Goal: Task Accomplishment & Management: Complete application form

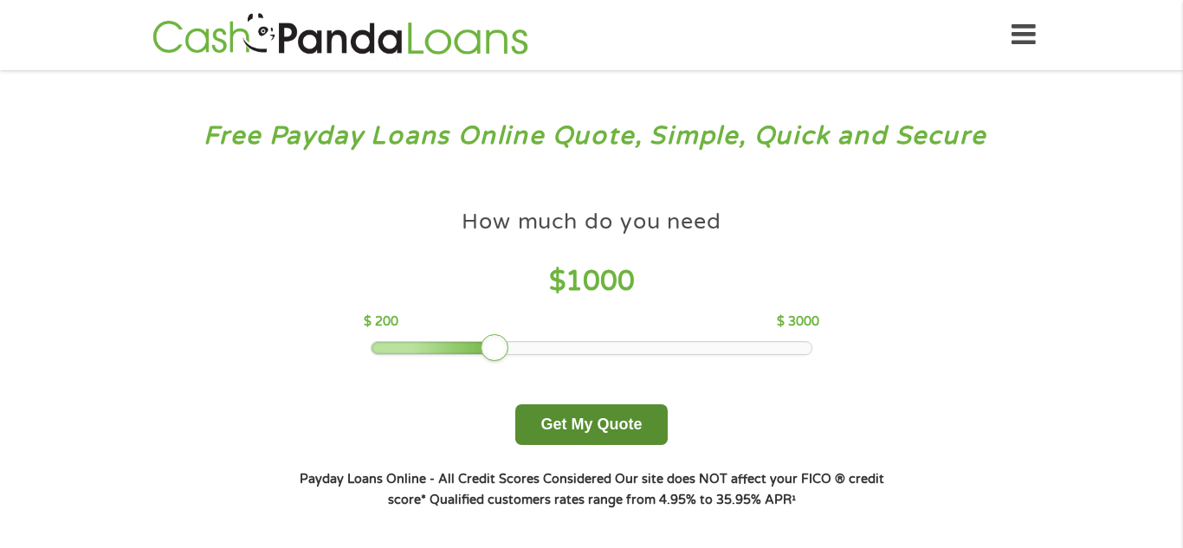
click at [605, 433] on button "Get My Quote" at bounding box center [590, 424] width 151 height 41
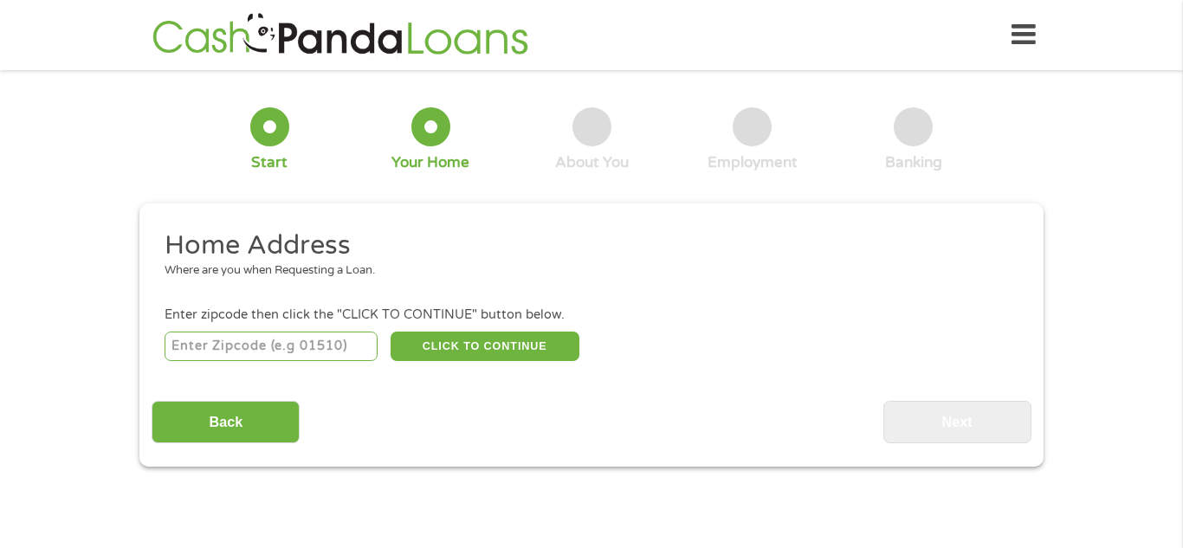
click at [293, 351] on input "number" at bounding box center [271, 346] width 214 height 29
type input "92563"
select select "[US_STATE]"
click at [470, 341] on button "CLICK TO CONTINUE" at bounding box center [484, 346] width 189 height 29
type input "92563"
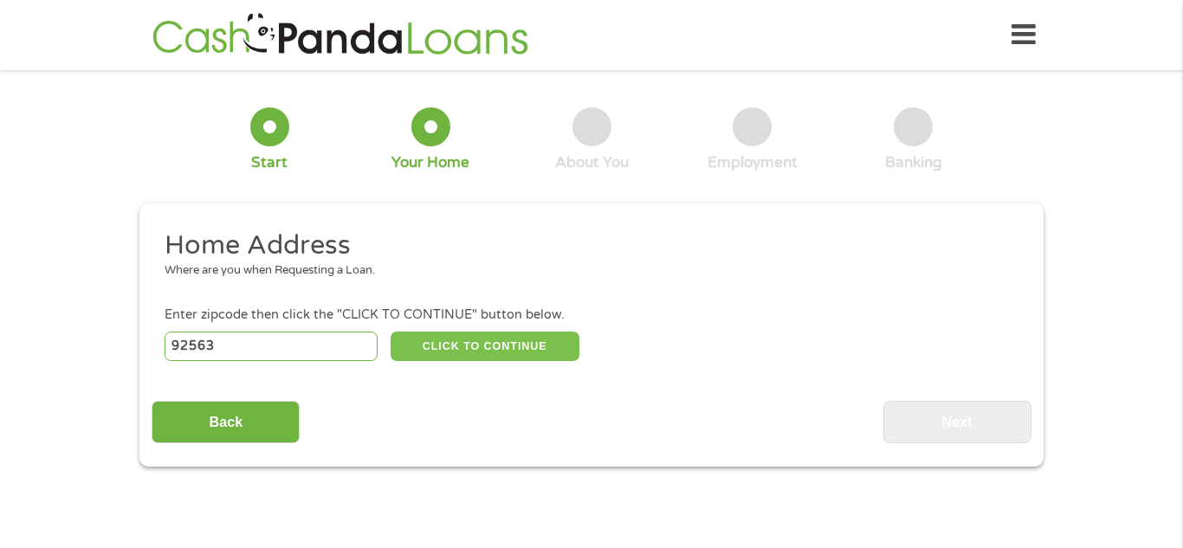
type input "Murrieta"
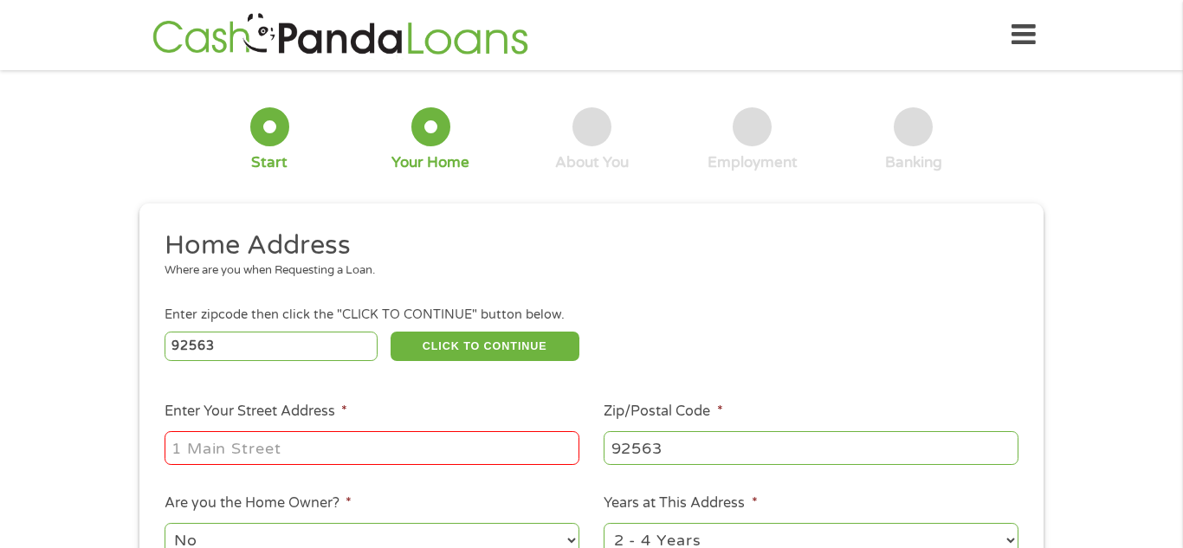
click at [328, 454] on input "Enter Your Street Address *" at bounding box center [371, 447] width 415 height 33
type input "[STREET_ADDRESS]"
click at [641, 366] on ul "Home Address Where are you when Requesting a Loan. Enter zipcode then click the…" at bounding box center [590, 460] width 879 height 462
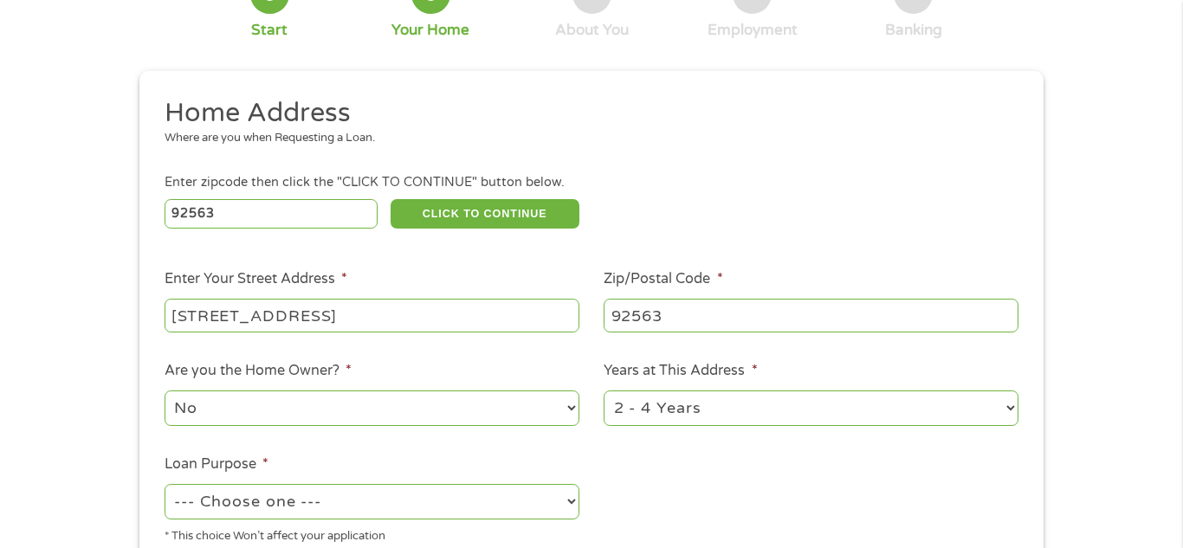
scroll to position [346, 0]
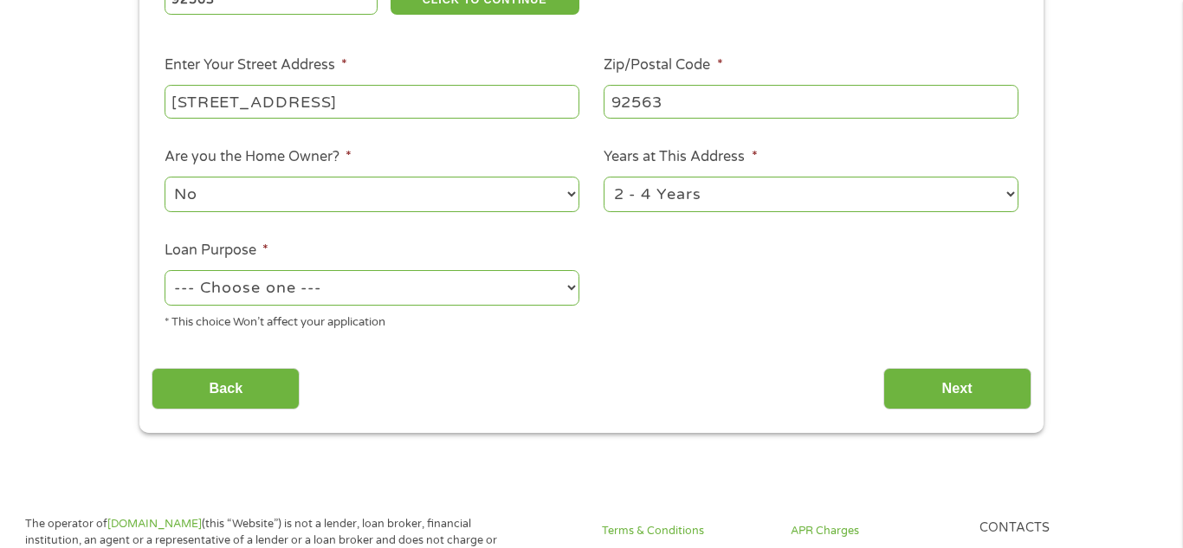
click at [428, 297] on select "--- Choose one --- Pay Bills Debt Consolidation Home Improvement Major Purchase…" at bounding box center [371, 287] width 415 height 35
select select "debtconsolidation"
click at [164, 272] on select "--- Choose one --- Pay Bills Debt Consolidation Home Improvement Major Purchase…" at bounding box center [371, 287] width 415 height 35
click at [960, 382] on input "Next" at bounding box center [957, 389] width 148 height 42
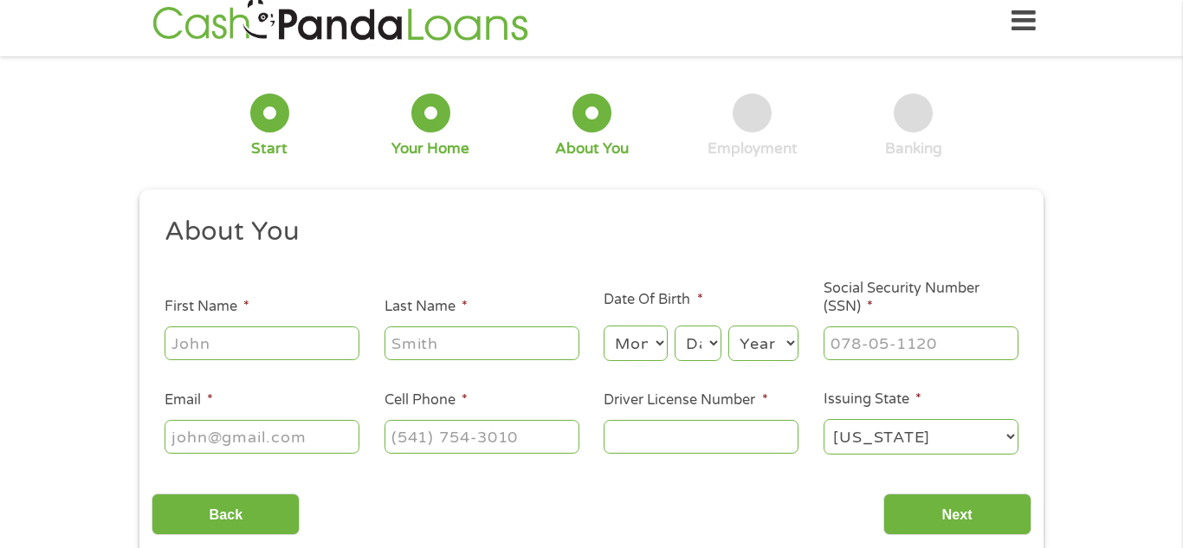
scroll to position [0, 0]
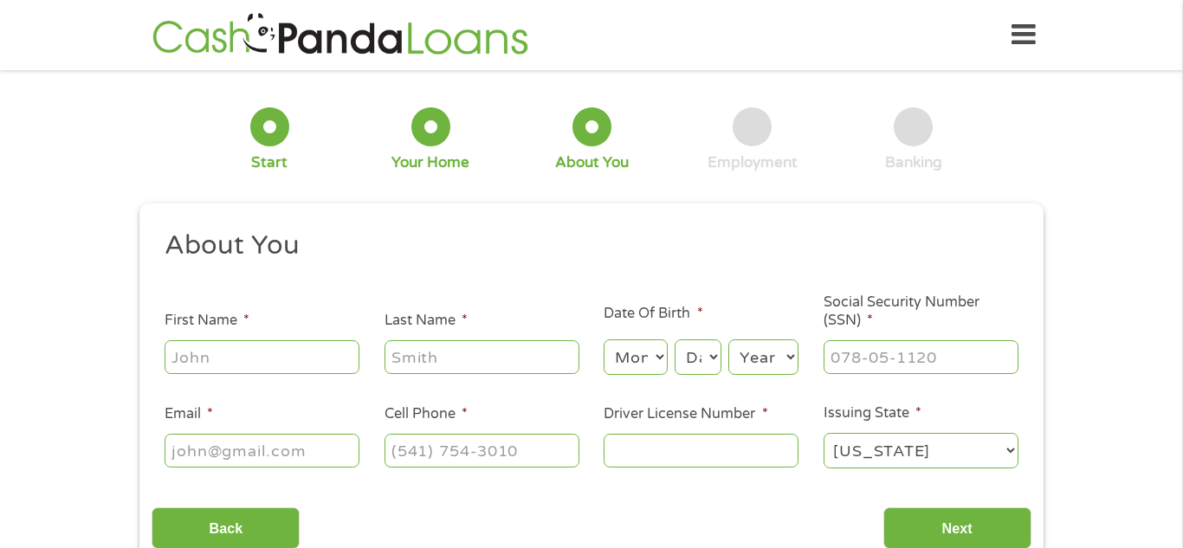
click at [314, 367] on input "First Name *" at bounding box center [261, 356] width 195 height 33
type input "[PERSON_NAME]"
click at [612, 349] on select "Month 1 2 3 4 5 6 7 8 9 10 11 12" at bounding box center [634, 356] width 63 height 35
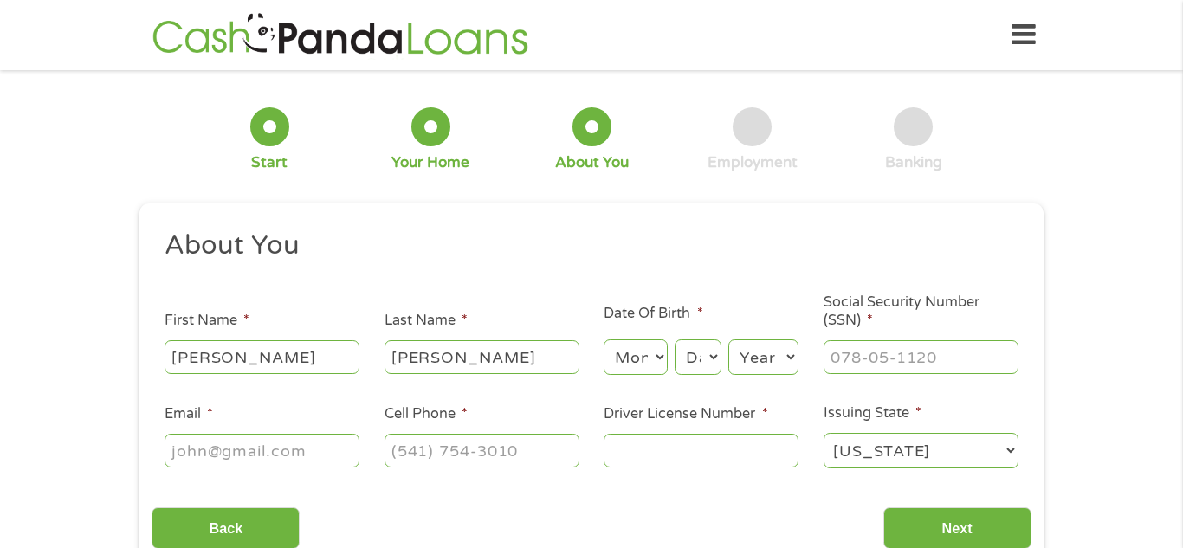
select select "9"
click at [603, 339] on select "Month 1 2 3 4 5 6 7 8 9 10 11 12" at bounding box center [634, 356] width 63 height 35
click at [702, 352] on select "Day 1 2 3 4 5 6 7 8 9 10 11 12 13 14 15 16 17 18 19 20 21 22 23 24 25 26 27 28 …" at bounding box center [697, 356] width 47 height 35
select select "10"
click at [674, 339] on select "Day 1 2 3 4 5 6 7 8 9 10 11 12 13 14 15 16 17 18 19 20 21 22 23 24 25 26 27 28 …" at bounding box center [697, 356] width 47 height 35
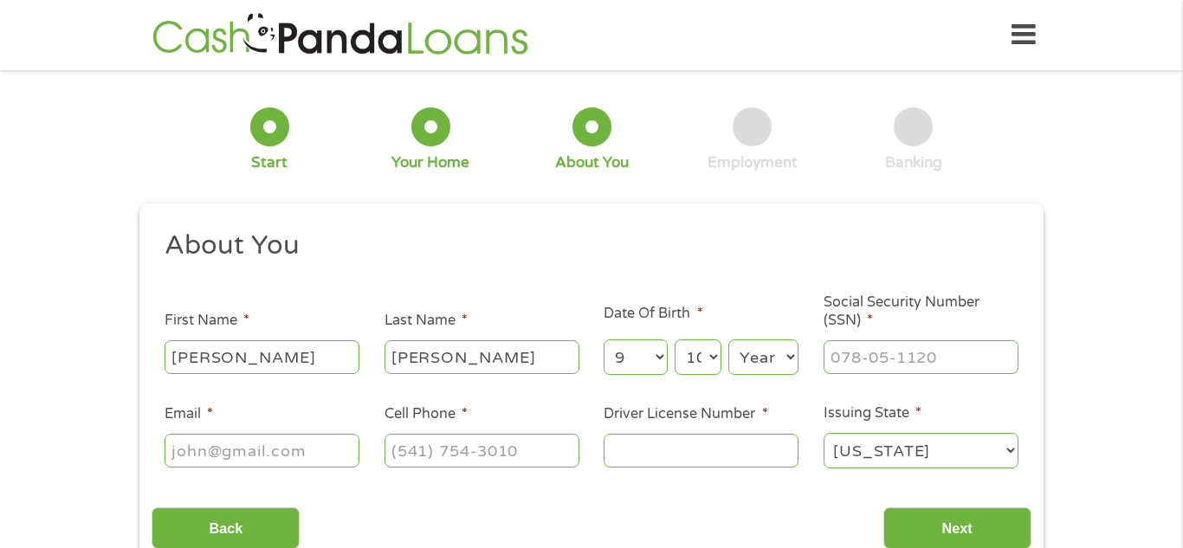
click at [761, 355] on select "Year [DATE] 2006 2005 2004 2003 2002 2001 2000 1999 1998 1997 1996 1995 1994 19…" at bounding box center [763, 356] width 70 height 35
select select "1981"
click at [728, 339] on select "Year [DATE] 2006 2005 2004 2003 2002 2001 2000 1999 1998 1997 1996 1995 1994 19…" at bounding box center [763, 356] width 70 height 35
click at [841, 355] on input "Social Security Number (SSN) *" at bounding box center [920, 356] width 195 height 33
type input "604-03-3098"
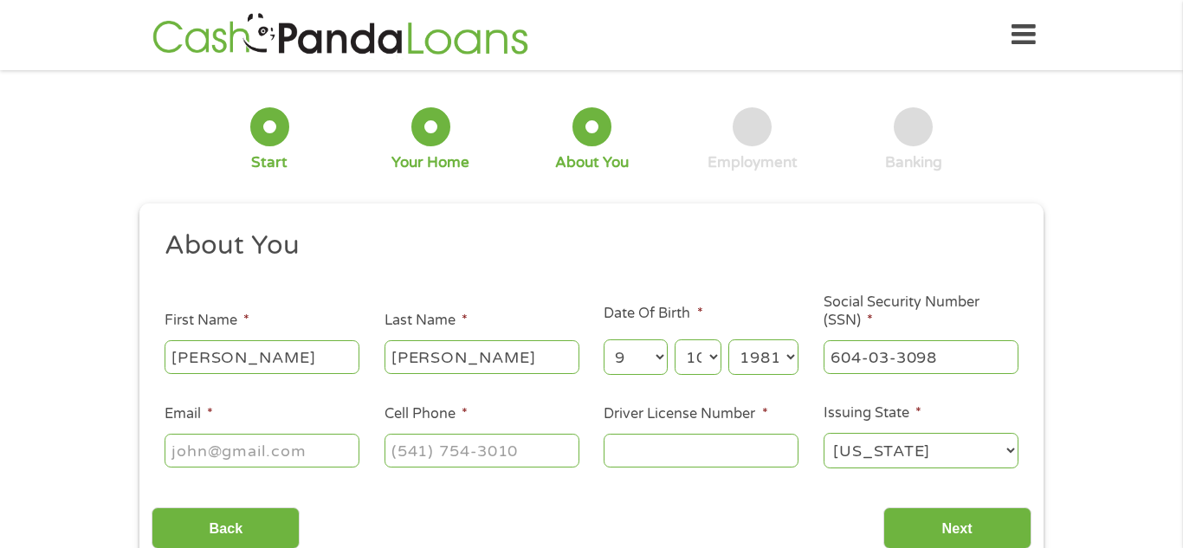
click at [282, 448] on input "Email *" at bounding box center [261, 450] width 195 height 33
type input "[EMAIL_ADDRESS][DOMAIN_NAME]"
type input "[PHONE_NUMBER]"
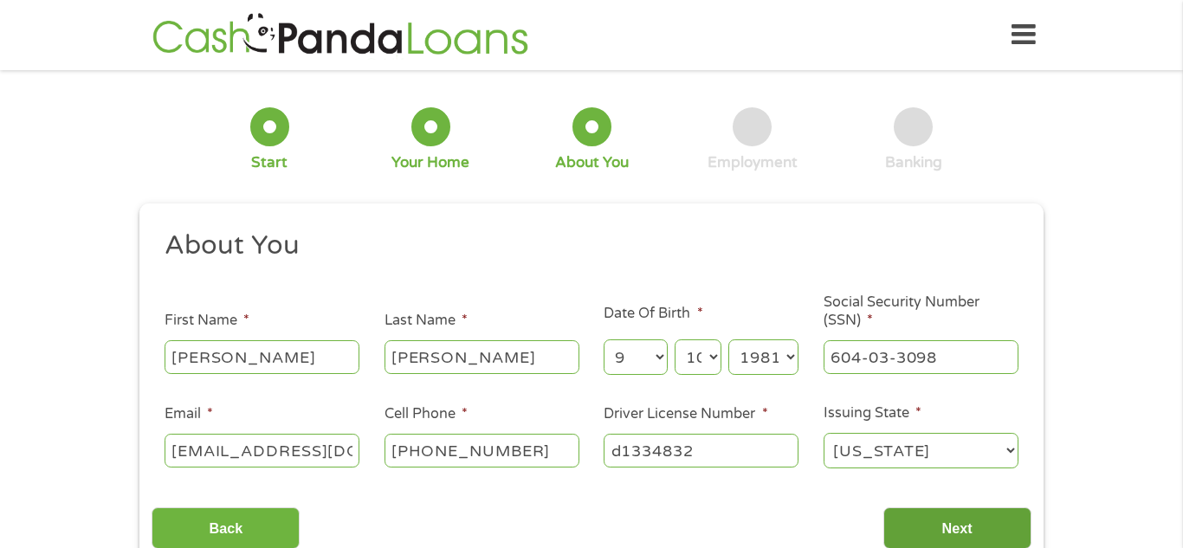
type input "d1334832"
click at [982, 525] on input "Next" at bounding box center [957, 528] width 148 height 42
click at [275, 359] on input "[PERSON_NAME]" at bounding box center [261, 356] width 195 height 33
type input "[PERSON_NAME]"
click at [445, 362] on input "[PERSON_NAME]" at bounding box center [481, 356] width 195 height 33
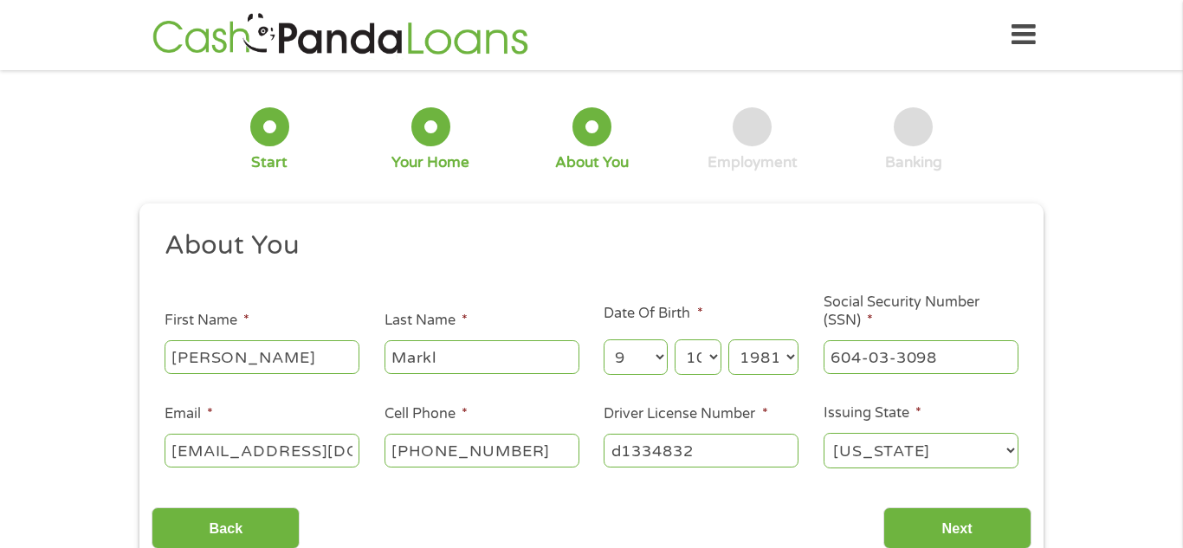
type input "[PERSON_NAME]"
click at [959, 458] on select "[US_STATE] [US_STATE] [US_STATE] [US_STATE] [US_STATE] [US_STATE] [US_STATE] [U…" at bounding box center [920, 450] width 195 height 35
click at [823, 433] on select "[US_STATE] [US_STATE] [US_STATE] [US_STATE] [US_STATE] [US_STATE] [US_STATE] [U…" at bounding box center [920, 450] width 195 height 35
click at [935, 523] on input "Next" at bounding box center [957, 528] width 148 height 42
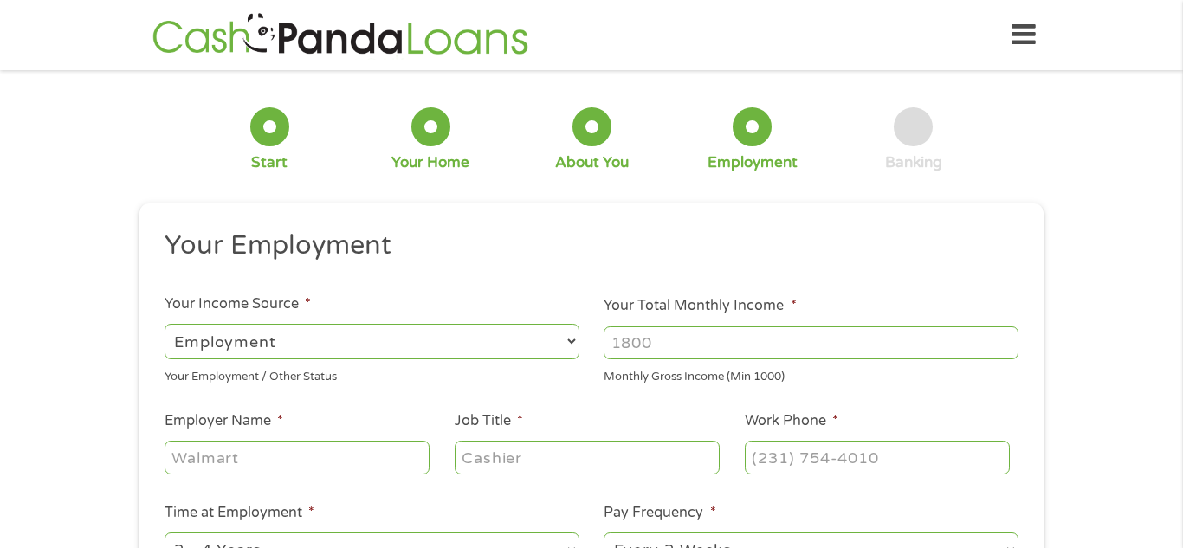
scroll to position [7, 7]
click at [386, 343] on select "--- Choose one --- Employment [DEMOGRAPHIC_DATA] Benefits" at bounding box center [371, 341] width 415 height 35
select select "selfEmployed"
click at [164, 324] on select "--- Choose one --- Employment [DEMOGRAPHIC_DATA] Benefits" at bounding box center [371, 341] width 415 height 35
click at [674, 345] on input "Your Total Monthly Income *" at bounding box center [810, 342] width 415 height 33
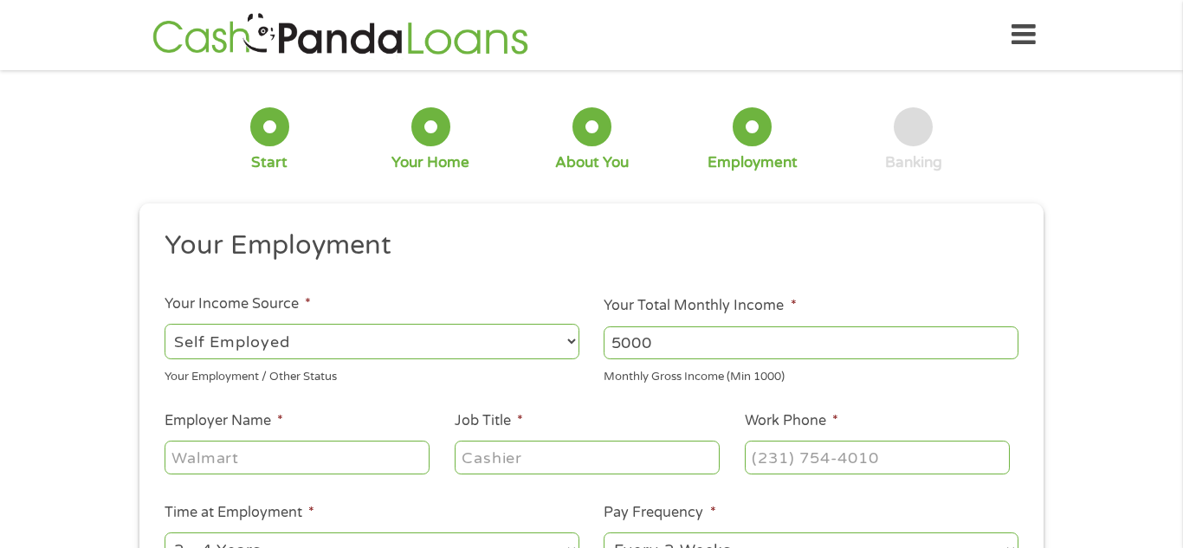
type input "5000"
click at [326, 461] on input "Employer Name *" at bounding box center [296, 457] width 265 height 33
type input "[PERSON_NAME] LMFT"
type input "Owner"
type input "[PHONE_NUMBER]"
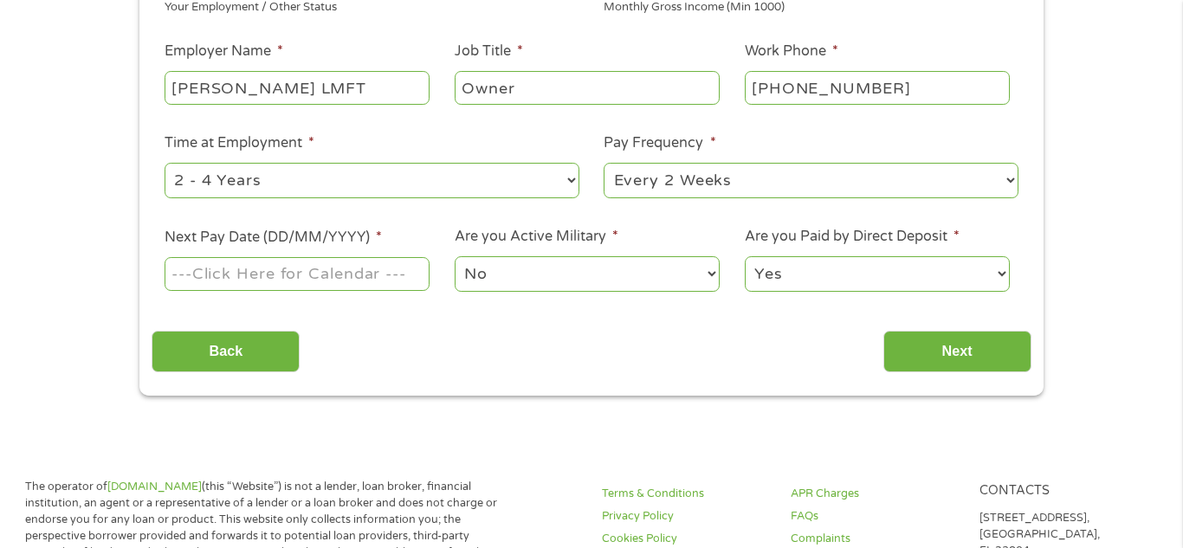
scroll to position [421, 0]
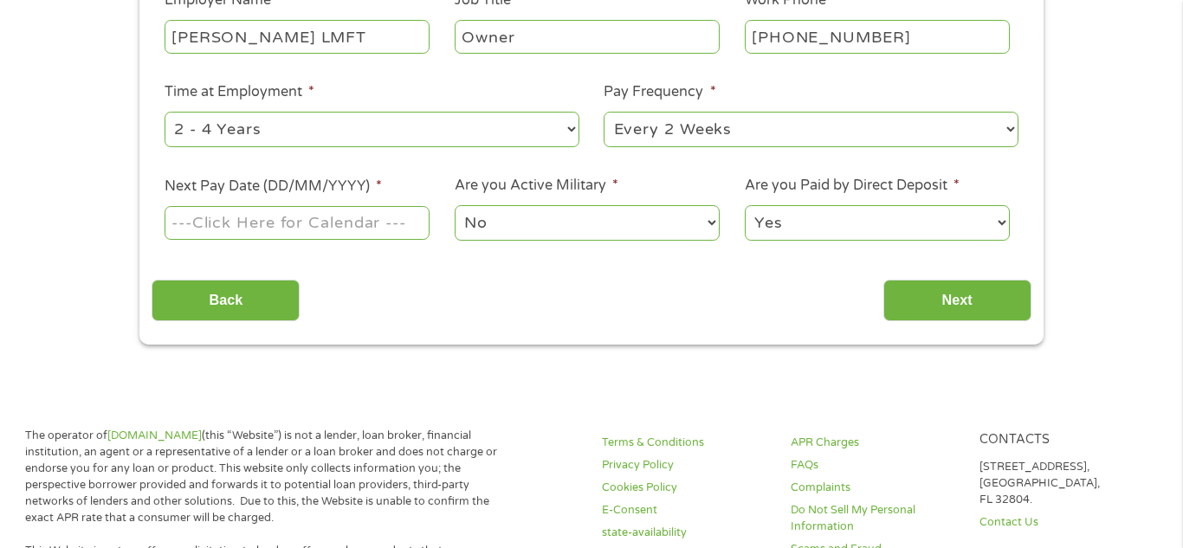
click at [365, 222] on input "Next Pay Date (DD/MM/YYYY) *" at bounding box center [296, 222] width 265 height 33
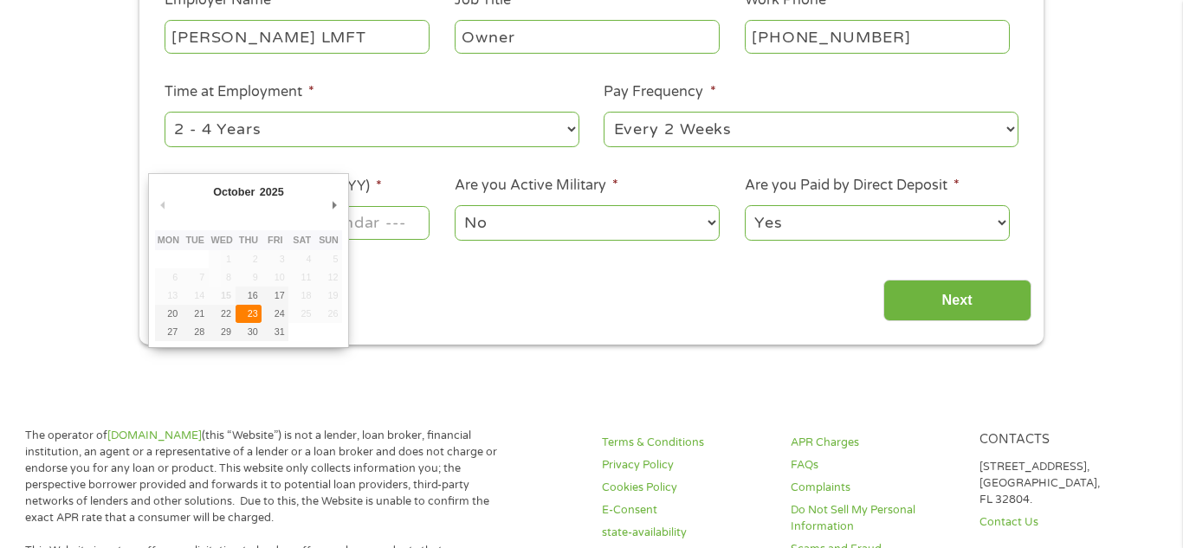
type input "[DATE]"
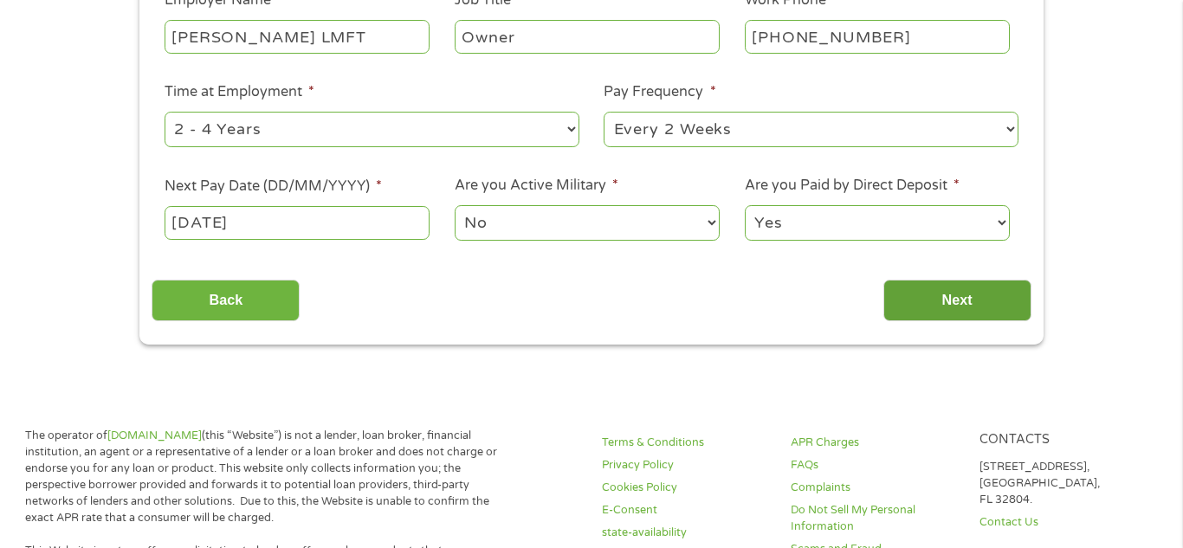
click at [921, 297] on input "Next" at bounding box center [957, 301] width 148 height 42
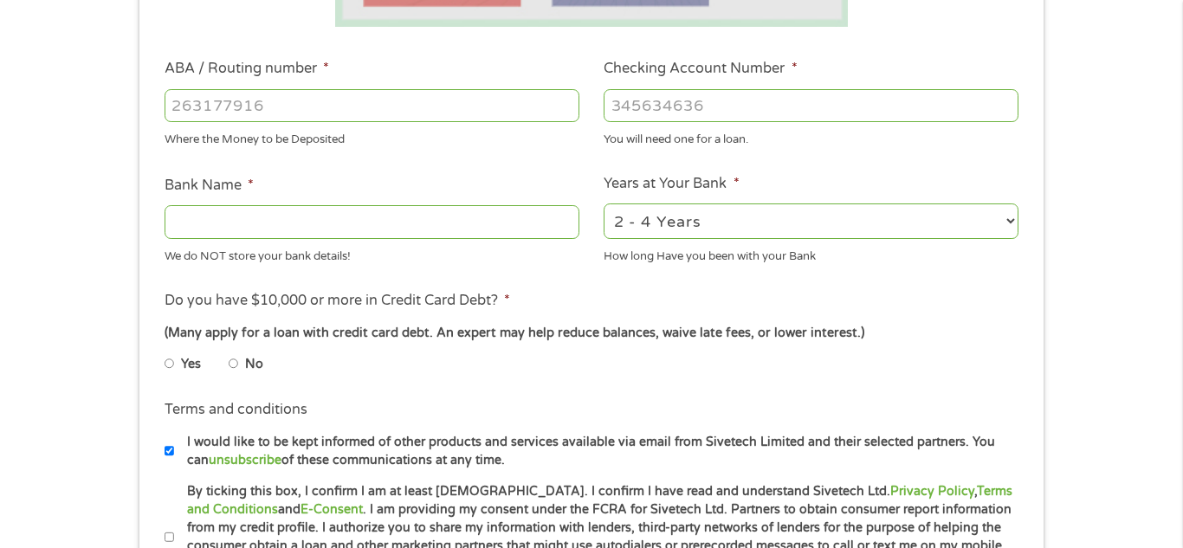
scroll to position [506, 0]
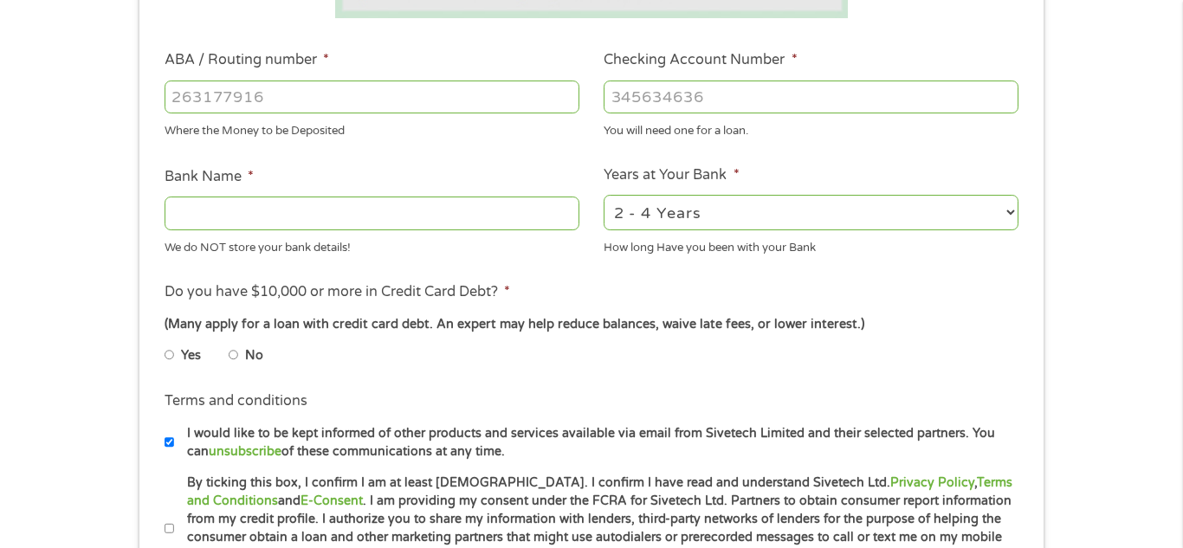
click at [461, 109] on input "ABA / Routing number *" at bounding box center [371, 97] width 415 height 33
type input "121000358"
type input "0"
type input "BANK OF AMERICA NA"
type input "002350475866"
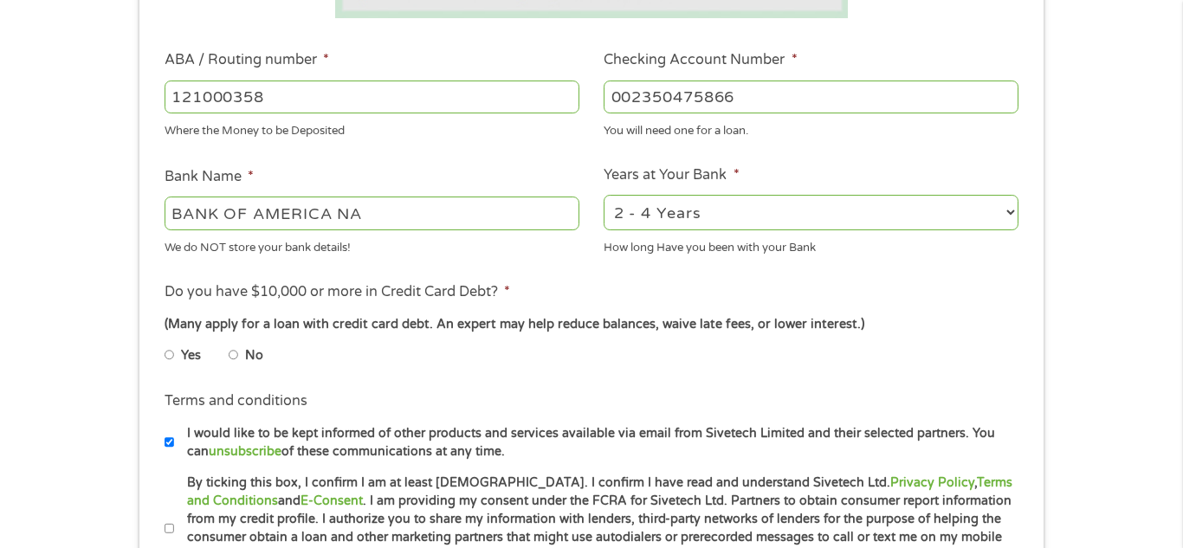
click at [498, 294] on label "Do you have $10,000 or more in Credit Card Debt? *" at bounding box center [336, 292] width 345 height 18
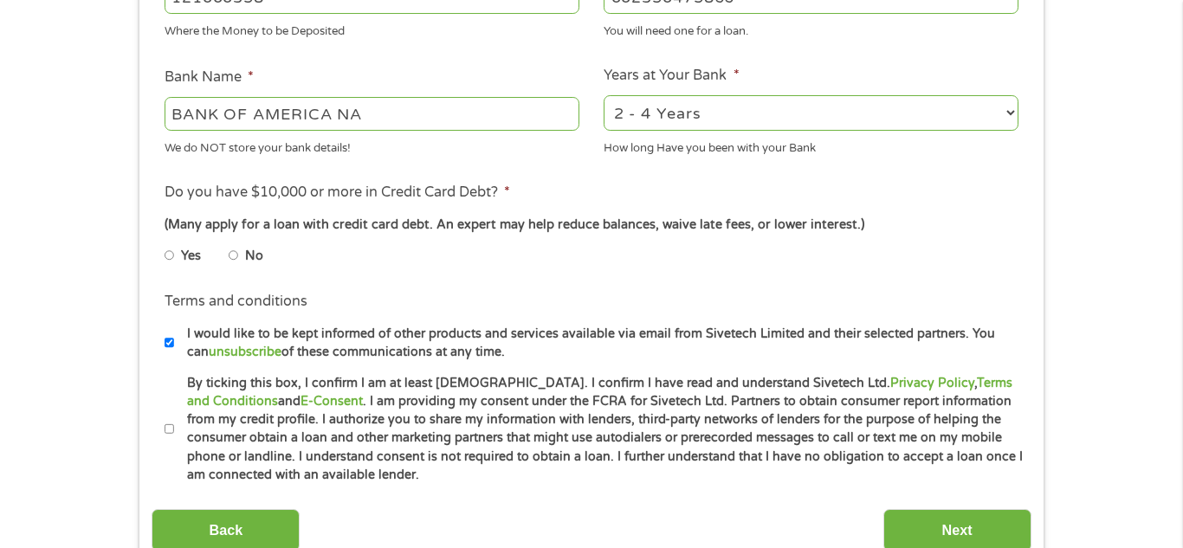
scroll to position [610, 0]
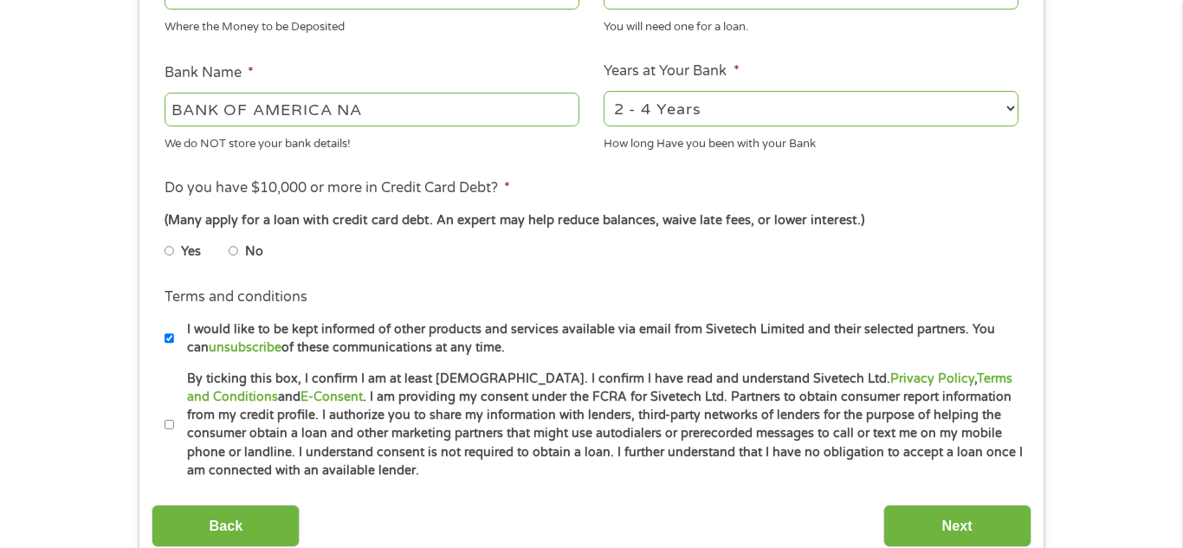
click at [240, 252] on li "No" at bounding box center [260, 252] width 62 height 34
click at [234, 252] on input "No" at bounding box center [234, 251] width 10 height 28
radio input "true"
click at [165, 422] on input "By ticking this box, I confirm I am at least [DEMOGRAPHIC_DATA]. I confirm I ha…" at bounding box center [169, 425] width 10 height 28
checkbox input "true"
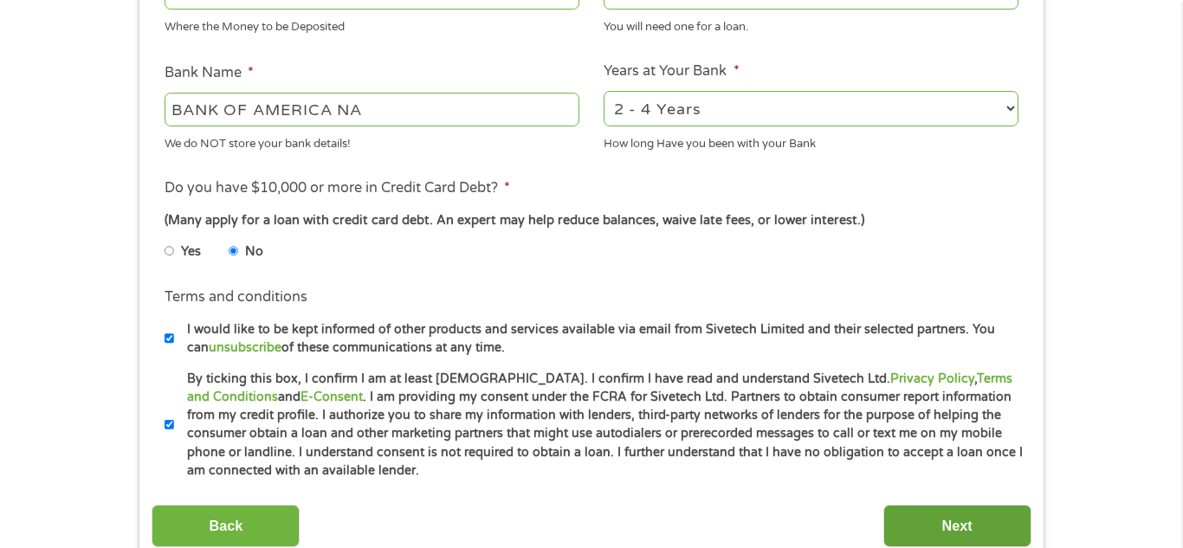
click at [953, 519] on input "Next" at bounding box center [957, 526] width 148 height 42
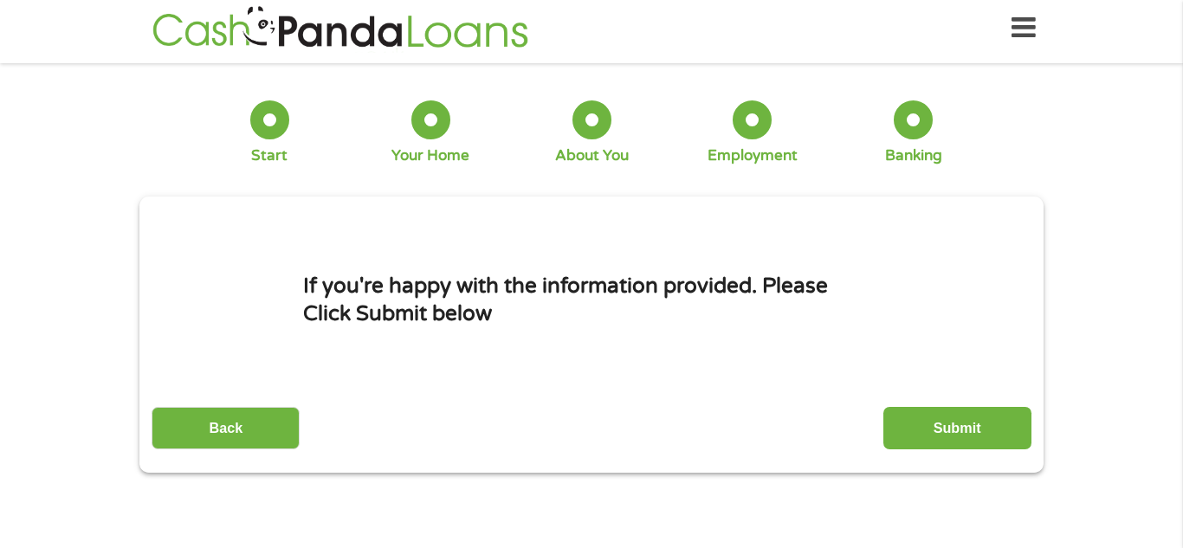
scroll to position [0, 0]
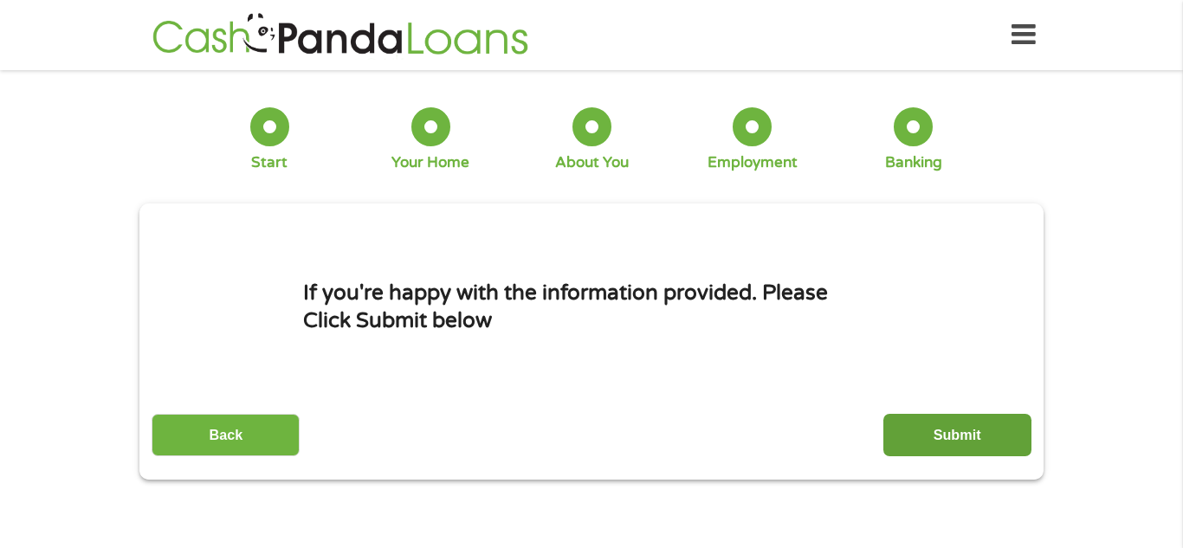
click at [950, 452] on input "Submit" at bounding box center [957, 435] width 148 height 42
